Goal: Register for event/course: Sign up to attend an event or enroll in a course

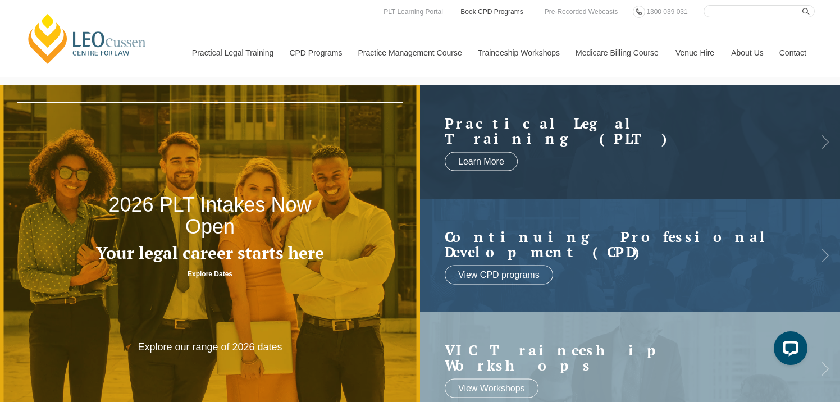
click at [481, 13] on link "Book CPD Programs" at bounding box center [491, 12] width 65 height 12
